Goal: Check status

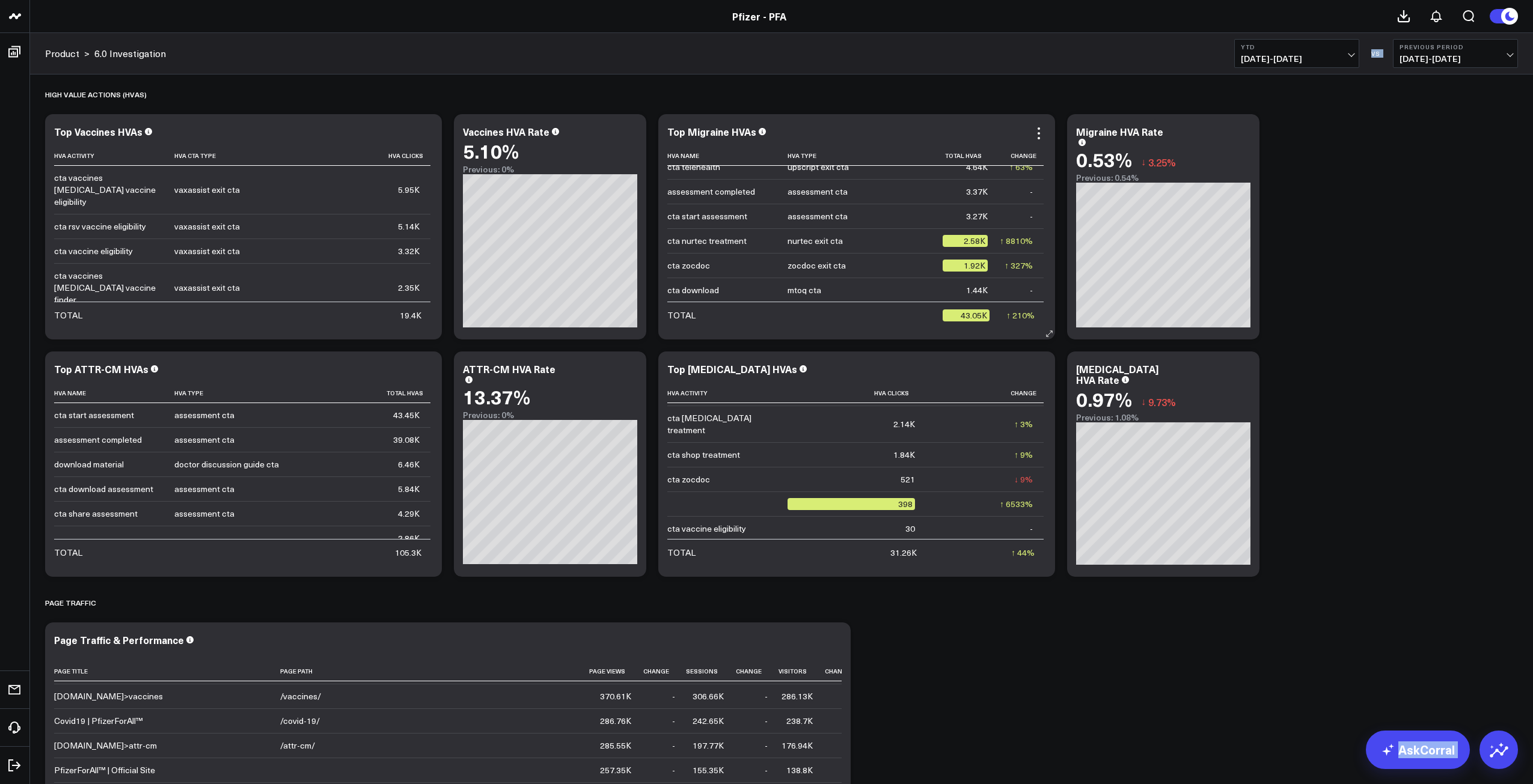
scroll to position [120, 0]
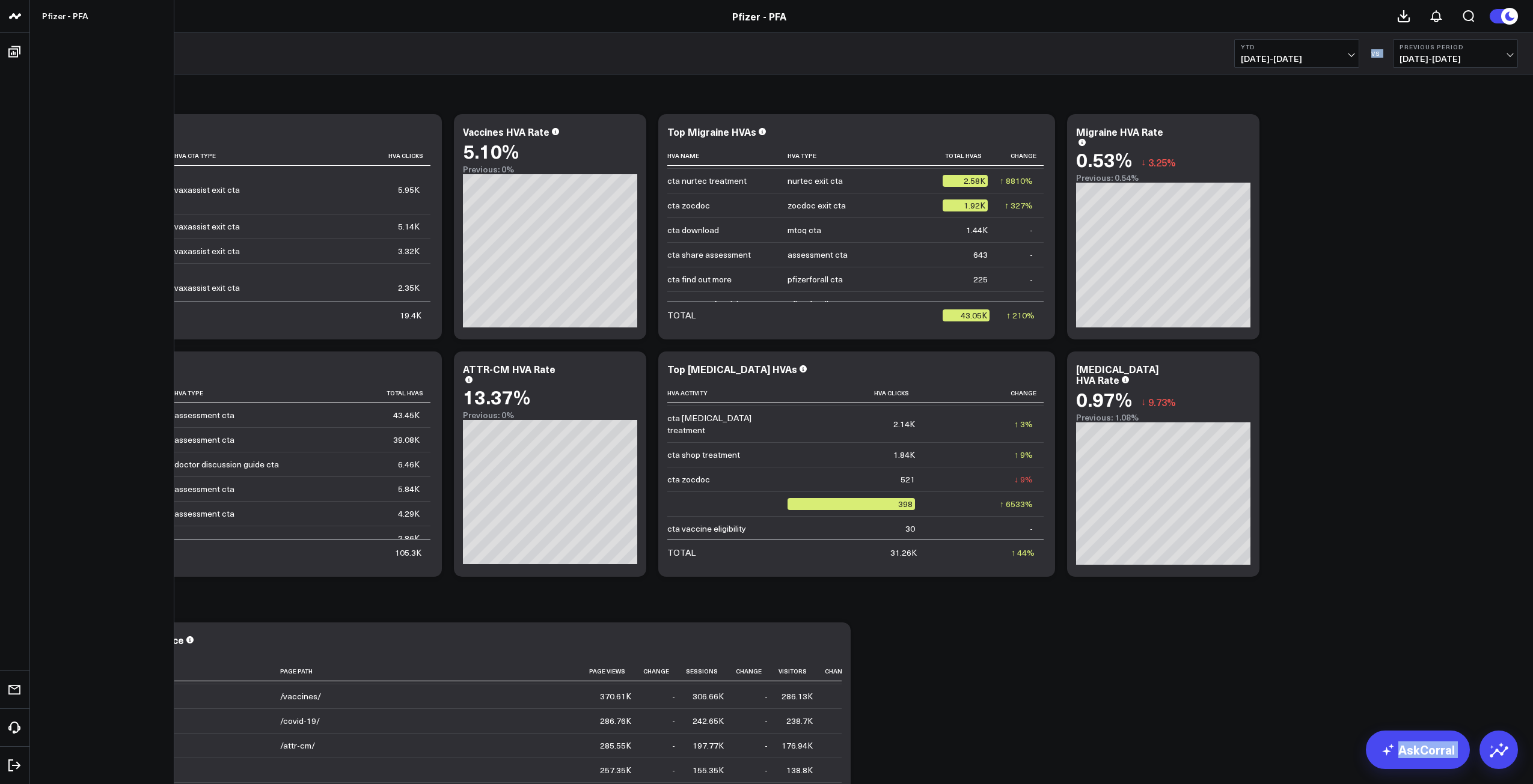
click at [17, 17] on icon at bounding box center [14, 16] width 6 height 5
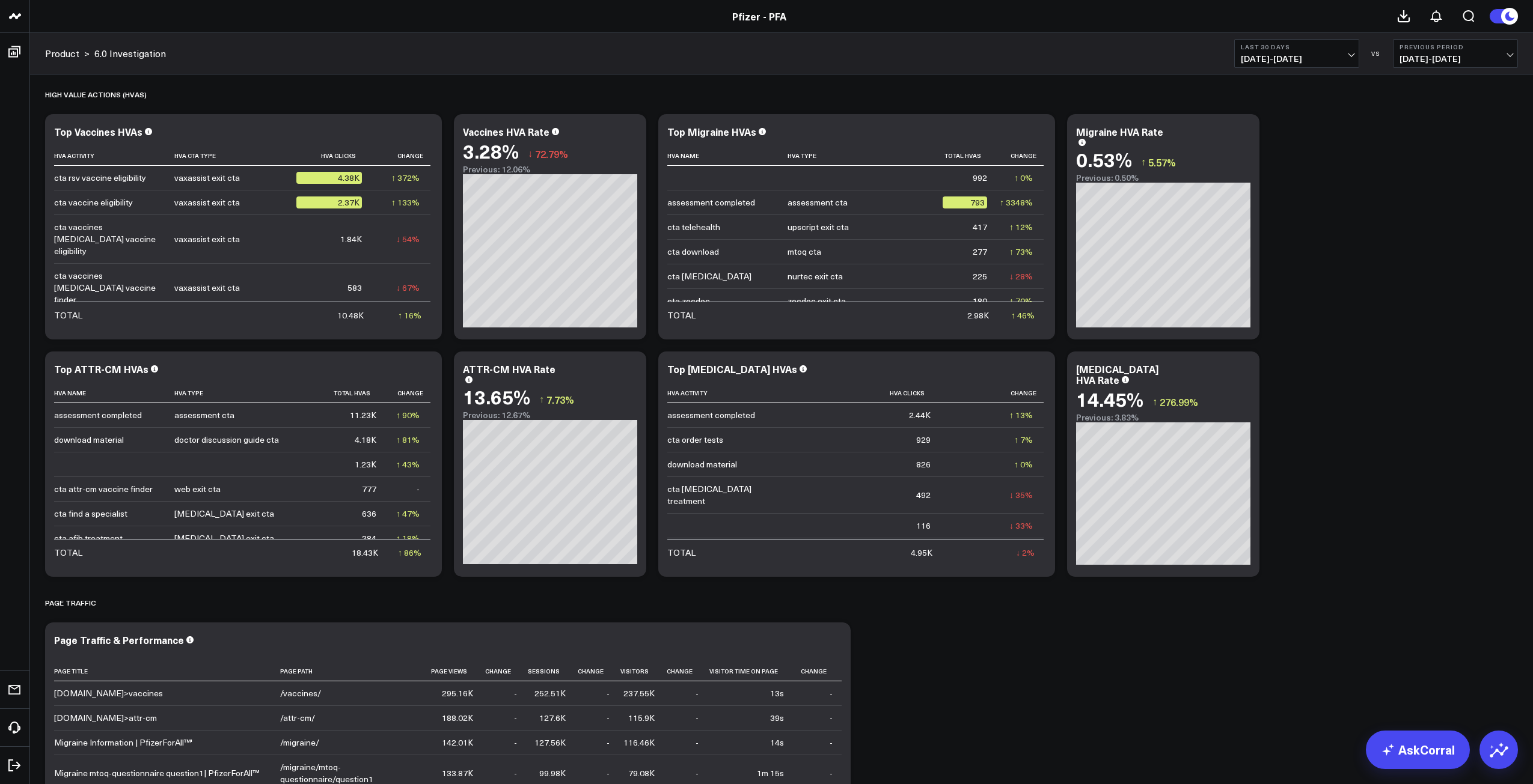
click at [1327, 58] on span "09/14/25 - 10/13/25" at bounding box center [1296, 59] width 112 height 10
click at [1251, 354] on link "YTD" at bounding box center [1296, 361] width 124 height 23
